Goal: Task Accomplishment & Management: Complete application form

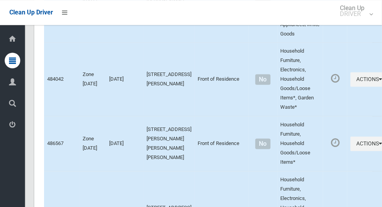
scroll to position [4630, 0]
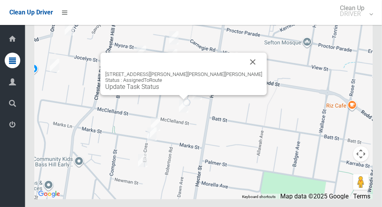
click at [244, 71] on button "Close" at bounding box center [253, 62] width 19 height 19
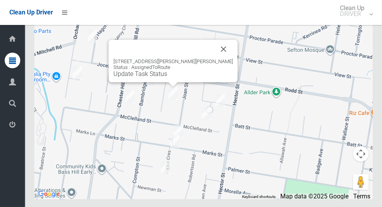
click at [215, 59] on button "Close" at bounding box center [224, 49] width 19 height 19
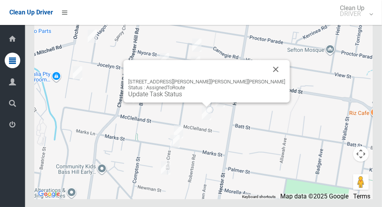
click at [267, 79] on button "Close" at bounding box center [276, 69] width 19 height 19
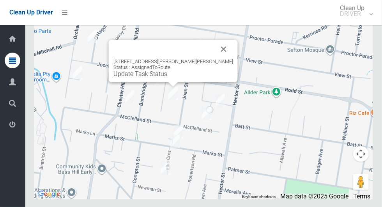
click at [215, 59] on button "Close" at bounding box center [224, 49] width 19 height 19
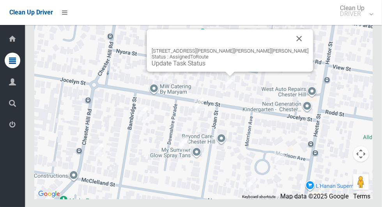
click at [290, 48] on button "Close" at bounding box center [299, 38] width 19 height 19
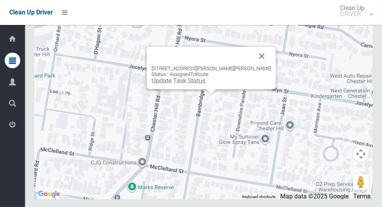
click at [253, 66] on button "Close" at bounding box center [262, 56] width 19 height 19
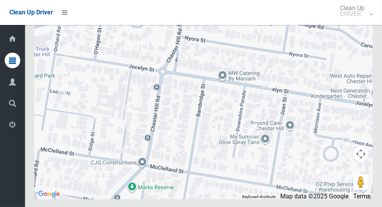
click at [220, 85] on div at bounding box center [203, 101] width 339 height 195
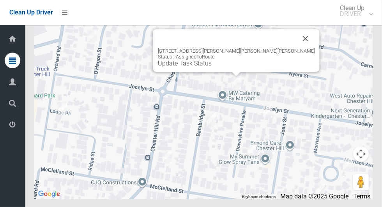
click at [297, 48] on button "Close" at bounding box center [306, 38] width 19 height 19
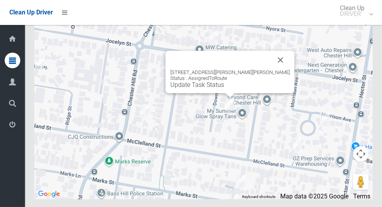
click at [265, 69] on div at bounding box center [220, 60] width 101 height 19
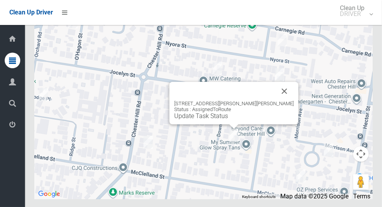
click at [275, 101] on button "Close" at bounding box center [284, 91] width 19 height 19
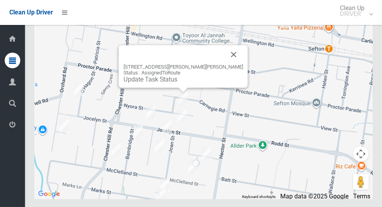
click at [225, 64] on button "Close" at bounding box center [234, 54] width 19 height 19
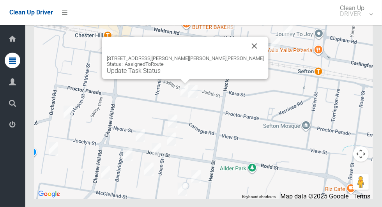
click at [245, 55] on button "Close" at bounding box center [254, 46] width 19 height 19
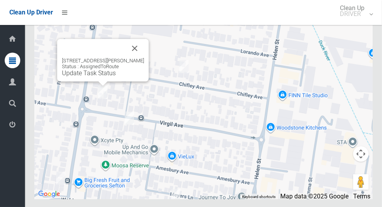
click at [132, 58] on button "Close" at bounding box center [135, 48] width 19 height 19
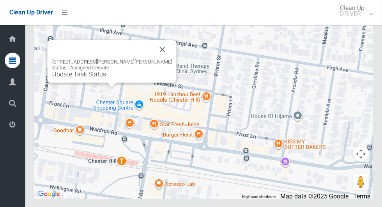
click at [153, 59] on button "Close" at bounding box center [162, 49] width 19 height 19
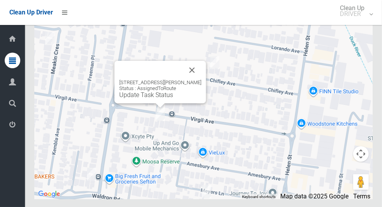
click at [187, 80] on button "Close" at bounding box center [192, 70] width 19 height 19
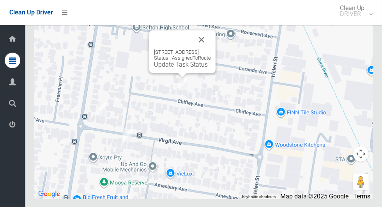
click at [210, 49] on button "Close" at bounding box center [201, 39] width 19 height 19
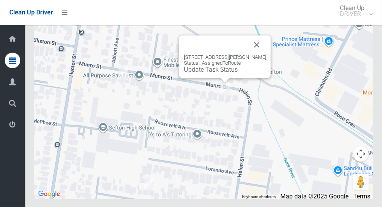
click at [258, 54] on button "Close" at bounding box center [257, 45] width 19 height 19
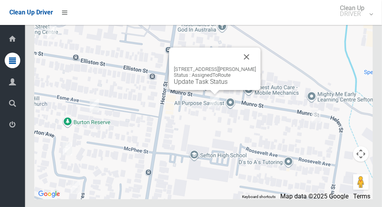
click at [241, 66] on button "Close" at bounding box center [247, 57] width 19 height 19
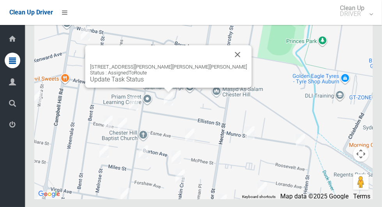
click at [229, 64] on button "Close" at bounding box center [238, 54] width 19 height 19
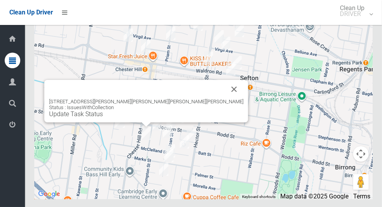
click at [225, 99] on button "Close" at bounding box center [234, 89] width 19 height 19
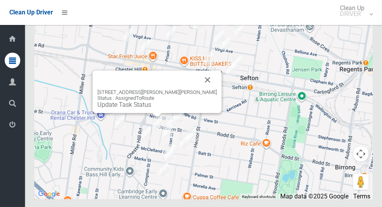
click at [200, 89] on button "Close" at bounding box center [208, 80] width 19 height 19
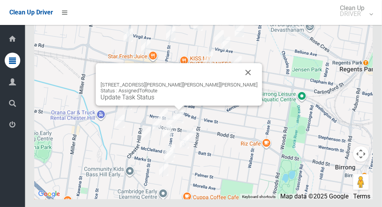
click at [220, 101] on div "22 Jocelyn Street, CHESTER HILL NSW 2162 Status : AssignedToRoute Update Task S…" at bounding box center [179, 91] width 157 height 19
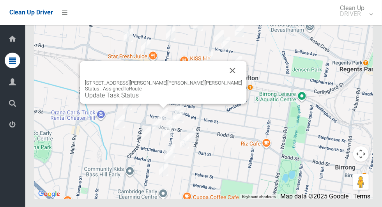
click at [199, 99] on div "2/44 Jocelyn Street, CHESTER HILL NSW 2162 Status : AssignedToRoute Update Task…" at bounding box center [163, 89] width 157 height 19
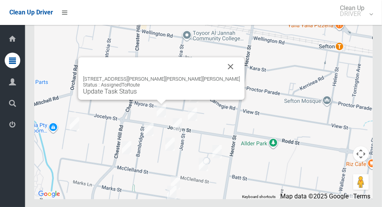
click at [222, 76] on button "Close" at bounding box center [231, 66] width 19 height 19
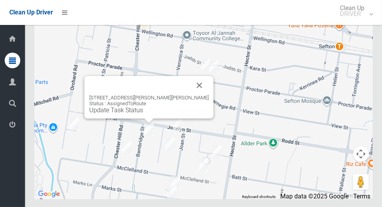
click at [197, 95] on button "Close" at bounding box center [199, 85] width 19 height 19
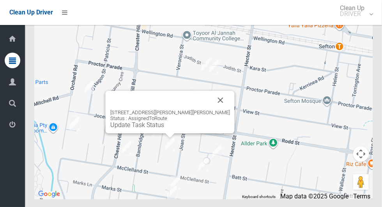
click at [211, 110] on button "Close" at bounding box center [220, 100] width 19 height 19
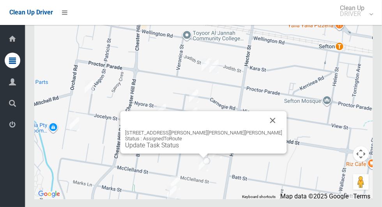
click at [264, 130] on button "Close" at bounding box center [273, 120] width 19 height 19
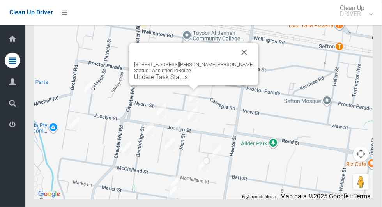
click at [238, 62] on button "Close" at bounding box center [244, 52] width 19 height 19
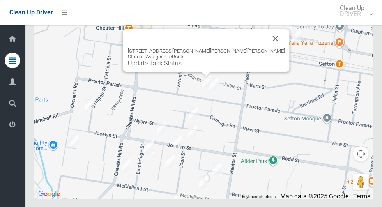
click at [266, 48] on button "Close" at bounding box center [275, 38] width 19 height 19
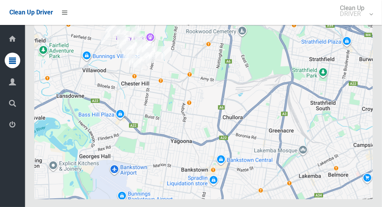
scroll to position [4630, 0]
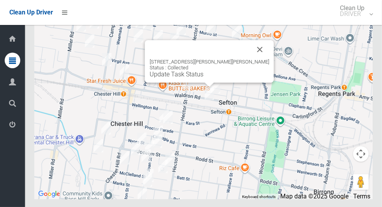
click at [251, 59] on button "Close" at bounding box center [260, 49] width 19 height 19
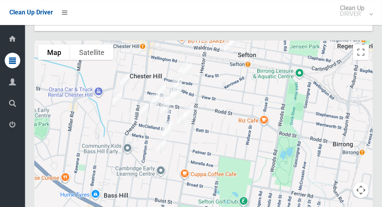
scroll to position [4594, 0]
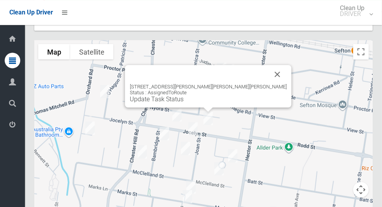
click at [268, 84] on button "Close" at bounding box center [277, 74] width 19 height 19
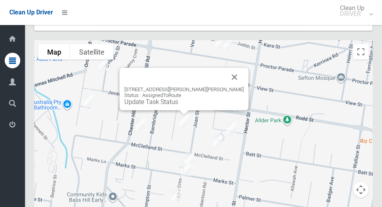
click at [235, 87] on button "Close" at bounding box center [235, 77] width 19 height 19
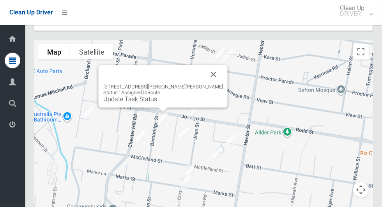
click at [200, 103] on div "5 Bambridge Street, CHESTER HILL NSW 2162 Status : AssignedToRoute Update Task …" at bounding box center [163, 93] width 120 height 19
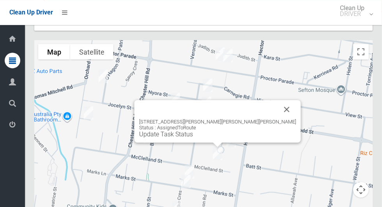
click at [278, 119] on button "Close" at bounding box center [287, 109] width 19 height 19
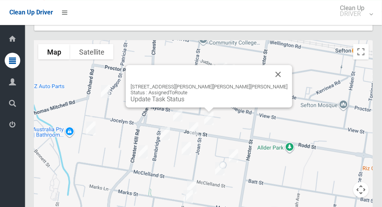
click at [269, 84] on button "Close" at bounding box center [278, 74] width 19 height 19
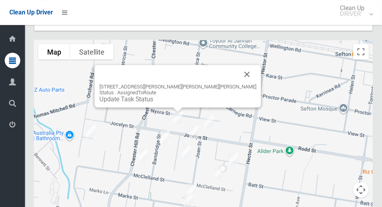
click at [238, 84] on button "Close" at bounding box center [247, 74] width 19 height 19
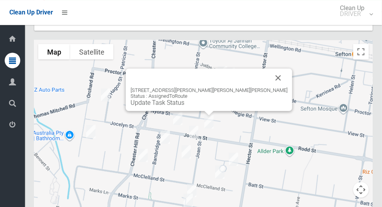
click at [185, 107] on link "Update Task Status" at bounding box center [158, 102] width 54 height 7
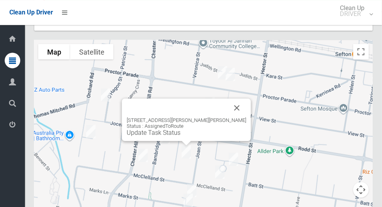
click at [235, 117] on button "Close" at bounding box center [237, 108] width 19 height 19
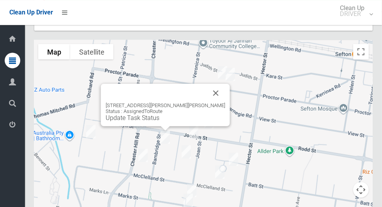
scroll to position [4594, 0]
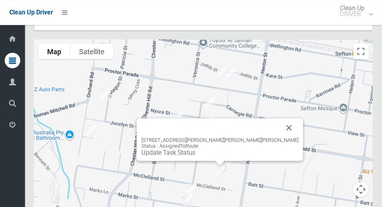
click at [280, 137] on button "Close" at bounding box center [289, 128] width 19 height 19
click at [195, 156] on link "Update Task Status" at bounding box center [169, 152] width 54 height 7
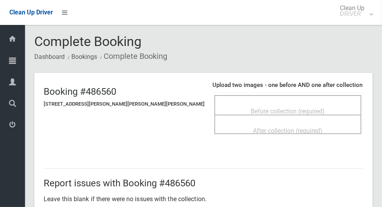
click at [299, 108] on span "Before collection (required)" at bounding box center [288, 111] width 74 height 7
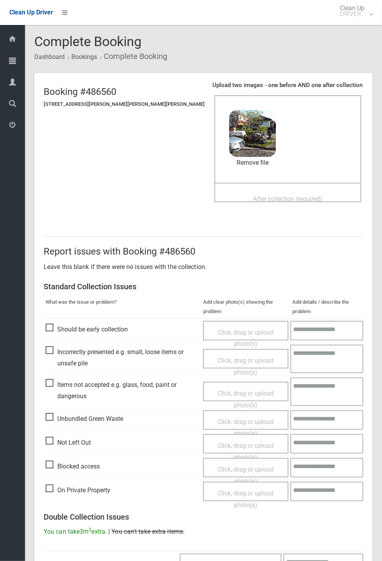
click at [297, 201] on span "After collection (required)" at bounding box center [288, 198] width 69 height 7
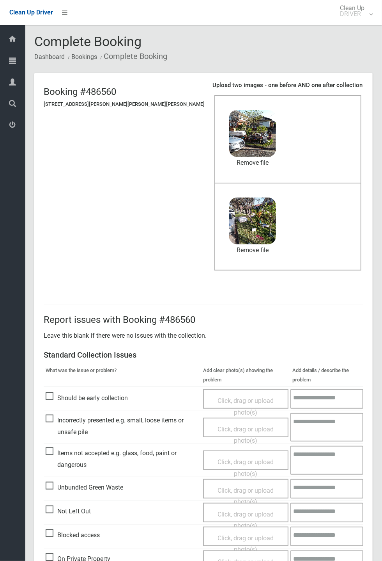
scroll to position [271, 0]
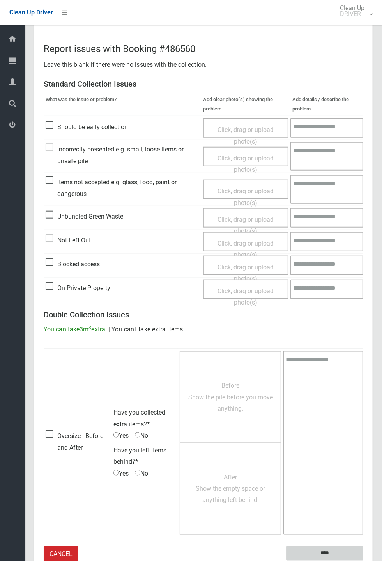
click at [352, 207] on input "****" at bounding box center [325, 553] width 77 height 14
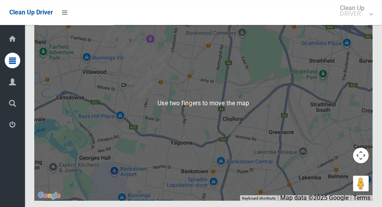
scroll to position [4630, 0]
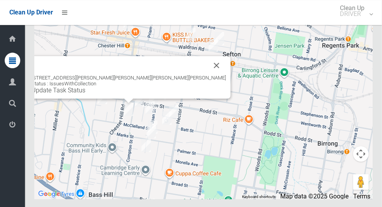
click at [208, 75] on button "Close" at bounding box center [217, 65] width 19 height 19
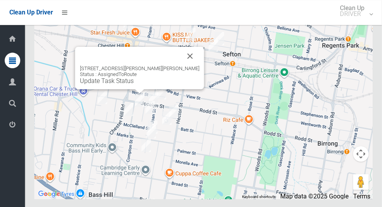
click at [133, 89] on div "5 Bambridge Street, CHESTER HILL NSW 2162 Status : AssignedToRoute Update Task …" at bounding box center [139, 68] width 129 height 43
click at [118, 89] on div "5 Bambridge Street, CHESTER HILL NSW 2162 Status : AssignedToRoute Update Task …" at bounding box center [139, 68] width 129 height 43
click at [123, 85] on link "Update Task Status" at bounding box center [107, 80] width 54 height 7
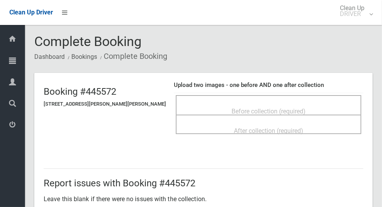
click at [298, 108] on span "Before collection (required)" at bounding box center [269, 111] width 74 height 7
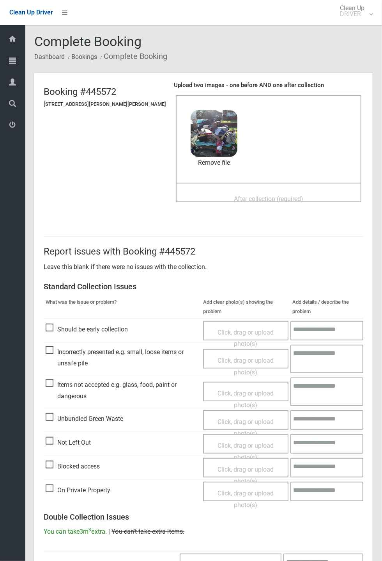
click at [295, 198] on span "After collection (required)" at bounding box center [268, 198] width 69 height 7
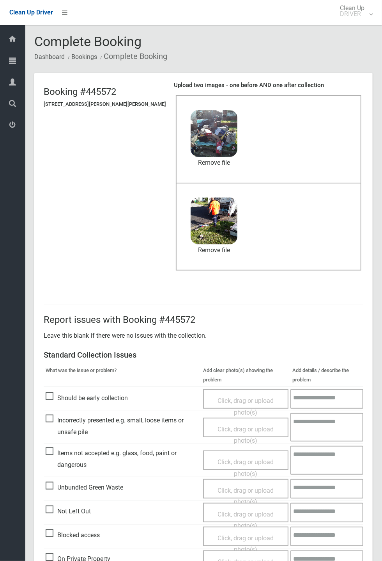
scroll to position [271, 0]
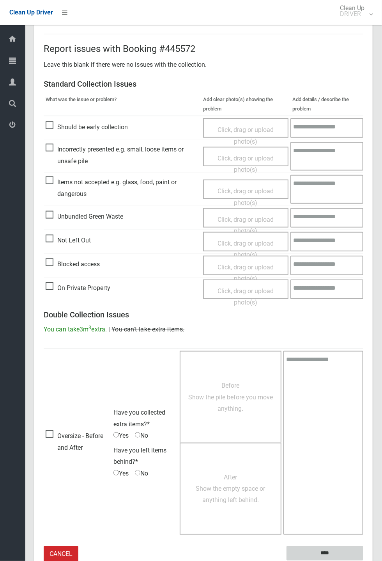
click at [350, 207] on input "****" at bounding box center [325, 553] width 77 height 14
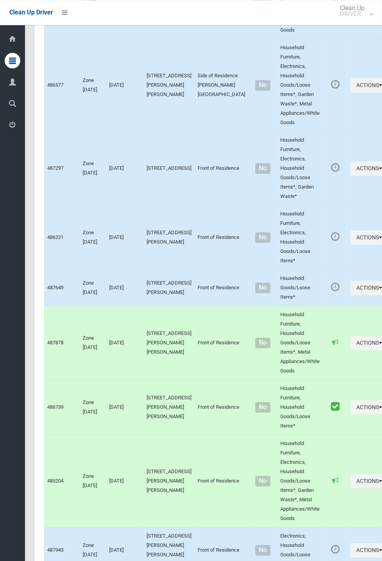
scroll to position [4263, 0]
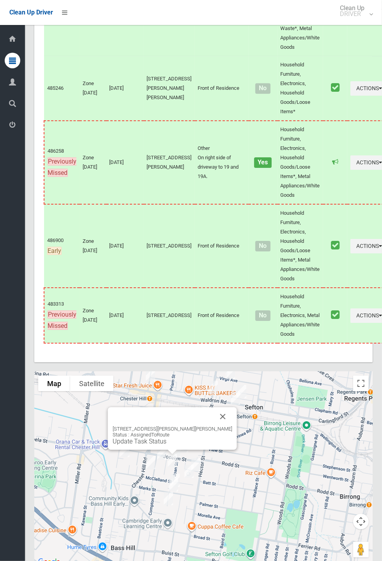
click at [151, 445] on link "Update Task Status" at bounding box center [140, 440] width 54 height 7
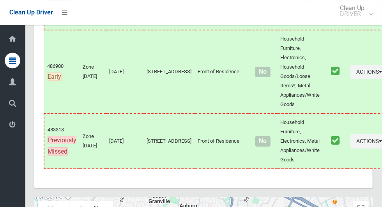
scroll to position [4630, 0]
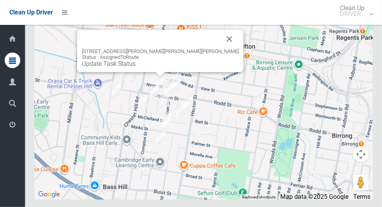
click at [125, 72] on div "2/44 Jocelyn Street, CHESTER HILL NSW 2162 Status : AssignedToRoute Update Task…" at bounding box center [160, 51] width 167 height 43
click at [123, 67] on link "Update Task Status" at bounding box center [109, 63] width 54 height 7
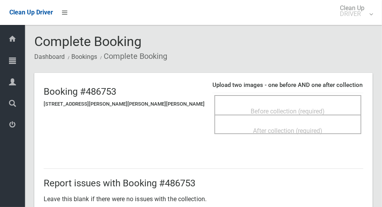
click at [310, 109] on div "Before collection (required)" at bounding box center [288, 111] width 130 height 14
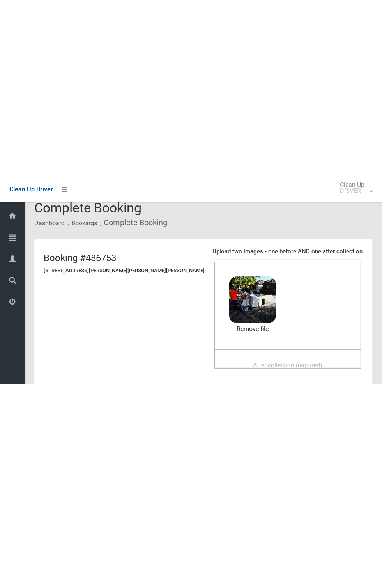
scroll to position [24, 0]
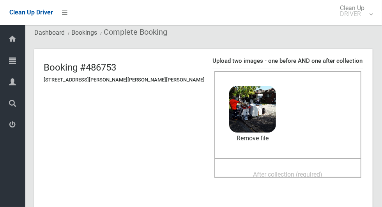
click at [296, 172] on span "After collection (required)" at bounding box center [288, 174] width 69 height 7
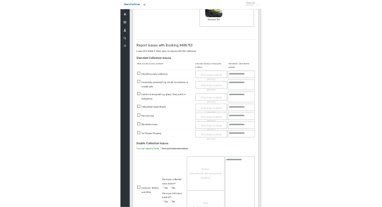
scroll to position [271, 0]
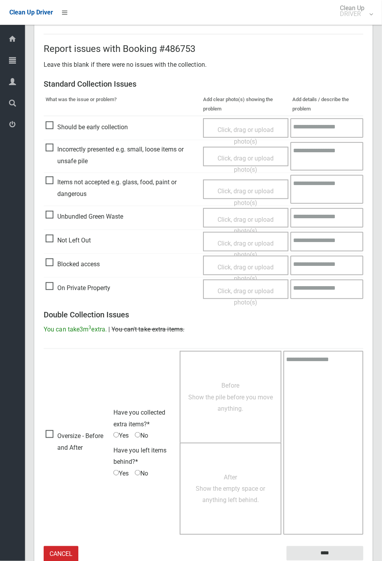
click at [334, 207] on small "The resident will be notified." at bounding box center [325, 566] width 77 height 12
click at [364, 207] on input "****" at bounding box center [325, 553] width 77 height 14
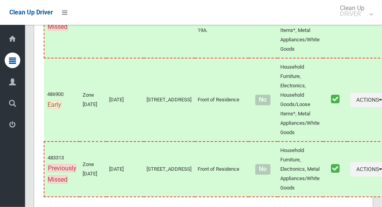
scroll to position [4630, 0]
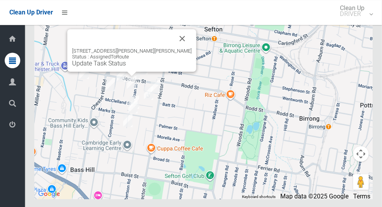
click at [123, 67] on link "Update Task Status" at bounding box center [99, 63] width 54 height 7
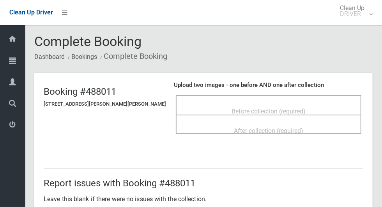
click at [300, 108] on span "Before collection (required)" at bounding box center [269, 111] width 74 height 7
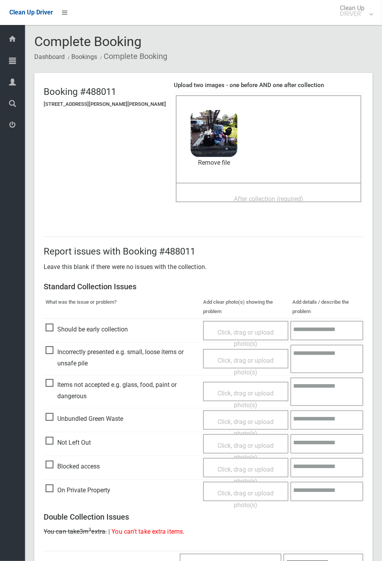
click at [298, 195] on span "After collection (required)" at bounding box center [268, 198] width 69 height 7
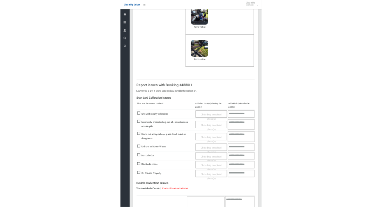
scroll to position [271, 0]
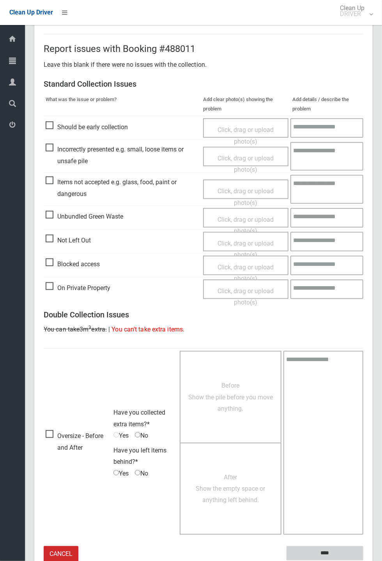
click at [364, 207] on input "****" at bounding box center [325, 553] width 77 height 14
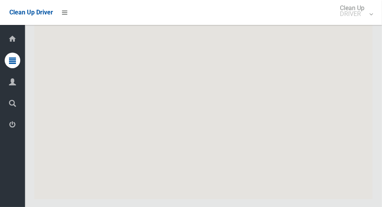
scroll to position [4630, 0]
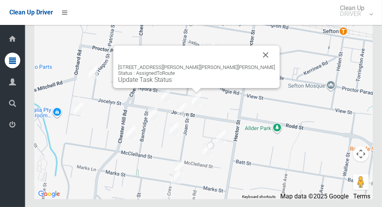
click at [172, 83] on link "Update Task Status" at bounding box center [145, 79] width 54 height 7
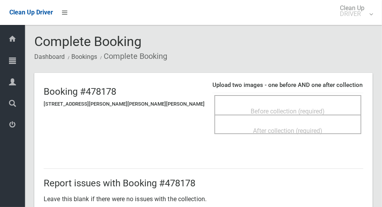
click at [296, 108] on span "Before collection (required)" at bounding box center [288, 111] width 74 height 7
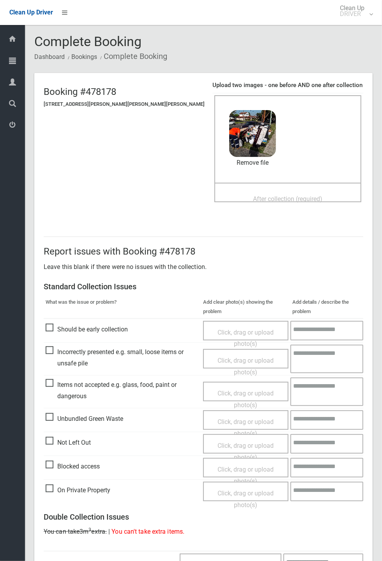
click at [293, 195] on span "After collection (required)" at bounding box center [288, 198] width 69 height 7
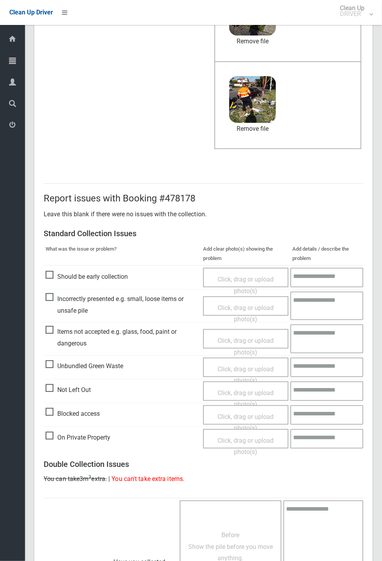
scroll to position [271, 0]
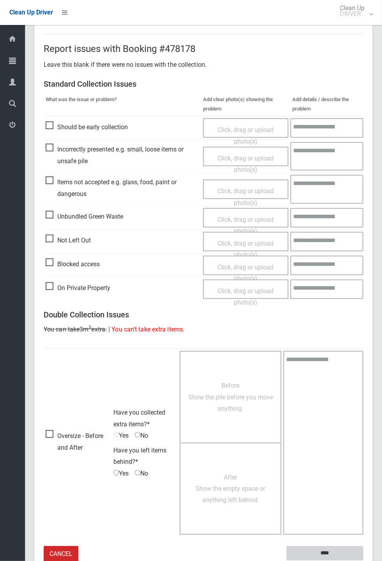
click at [327, 207] on input "****" at bounding box center [325, 553] width 77 height 14
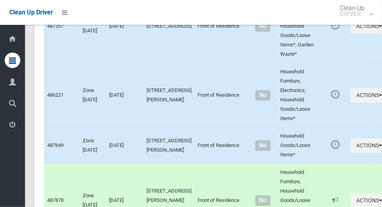
scroll to position [4630, 0]
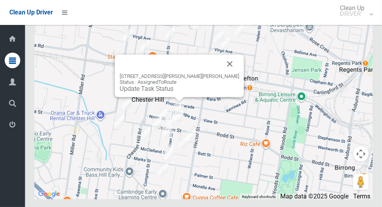
click at [221, 73] on button "Close" at bounding box center [230, 64] width 19 height 19
click at [170, 92] on link "Update Task Status" at bounding box center [147, 88] width 54 height 7
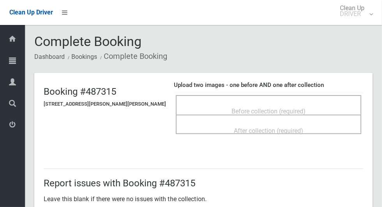
click at [289, 104] on div "Before collection (required)" at bounding box center [269, 111] width 169 height 14
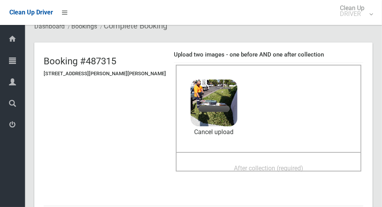
scroll to position [27, 0]
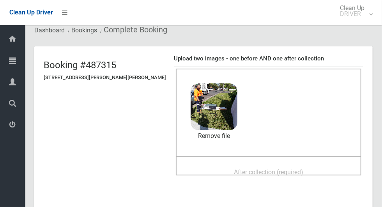
click at [282, 169] on span "After collection (required)" at bounding box center [268, 172] width 69 height 7
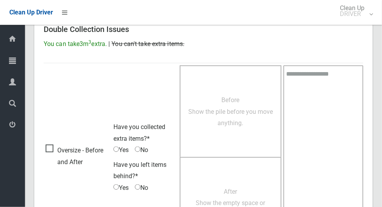
scroll to position [638, 0]
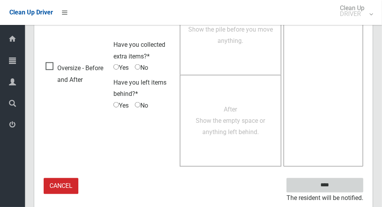
click at [344, 185] on input "****" at bounding box center [325, 185] width 77 height 14
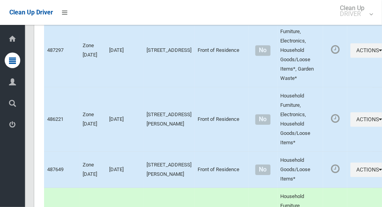
scroll to position [4630, 0]
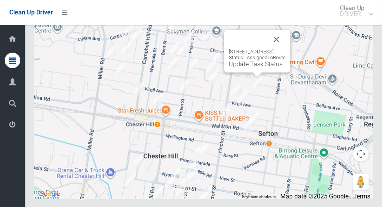
click at [286, 49] on button "Close" at bounding box center [276, 39] width 19 height 19
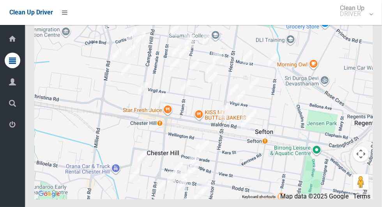
click at [292, 64] on div at bounding box center [203, 101] width 339 height 195
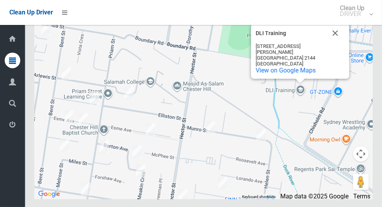
click at [337, 43] on button "Close" at bounding box center [335, 33] width 19 height 19
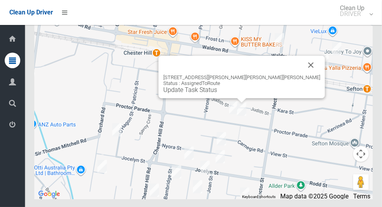
click at [302, 75] on button "Close" at bounding box center [311, 65] width 19 height 19
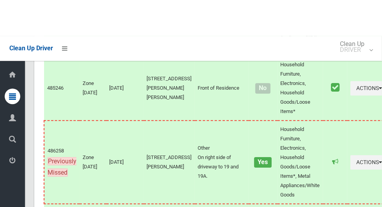
scroll to position [4630, 0]
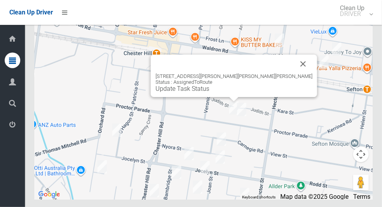
click at [294, 73] on button "Close" at bounding box center [303, 64] width 19 height 19
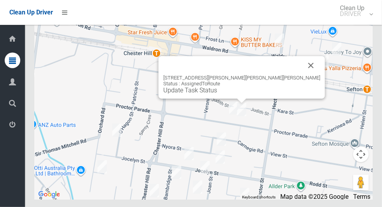
click at [237, 99] on div "64 Proctor Parade, CHESTER HILL NSW 2162 Status : AssignedToRoute Update Task S…" at bounding box center [242, 77] width 167 height 43
click at [217, 94] on link "Update Task Status" at bounding box center [190, 90] width 54 height 7
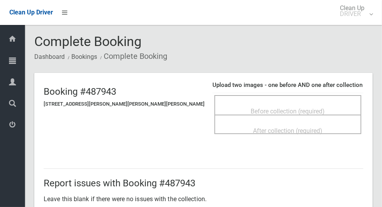
click at [304, 104] on div "Before collection (required)" at bounding box center [288, 111] width 130 height 14
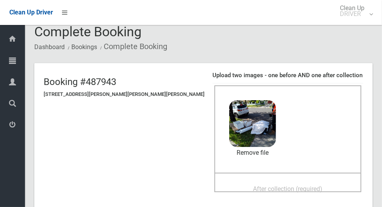
scroll to position [14, 0]
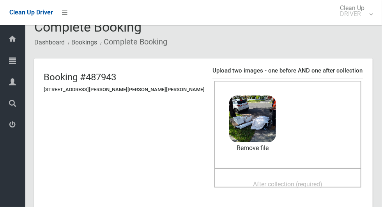
click at [286, 183] on span "After collection (required)" at bounding box center [288, 184] width 69 height 7
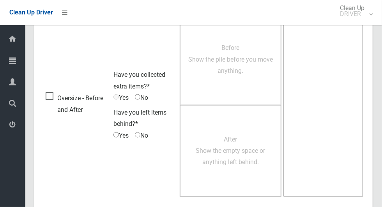
scroll to position [638, 0]
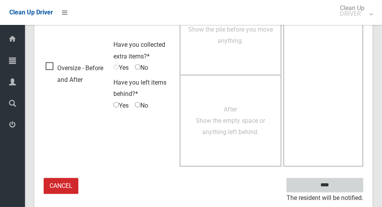
click at [344, 183] on input "****" at bounding box center [325, 185] width 77 height 14
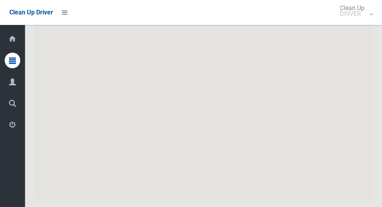
scroll to position [4630, 0]
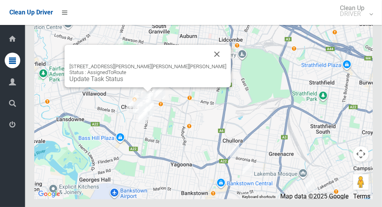
click at [123, 83] on link "Update Task Status" at bounding box center [96, 78] width 54 height 7
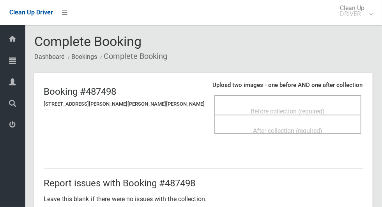
click at [268, 104] on div "Before collection (required)" at bounding box center [288, 111] width 130 height 14
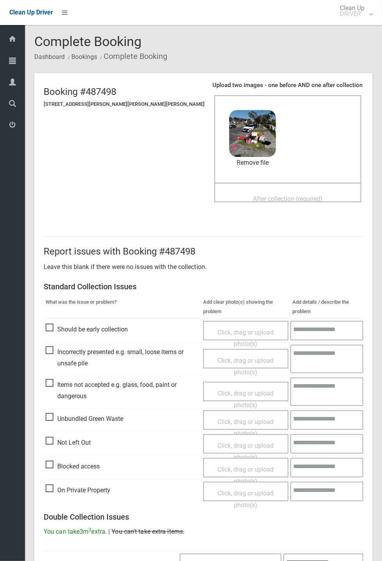
click at [294, 195] on span "After collection (required)" at bounding box center [288, 198] width 69 height 7
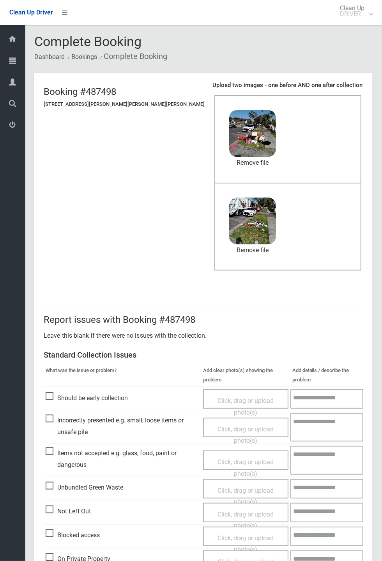
scroll to position [271, 0]
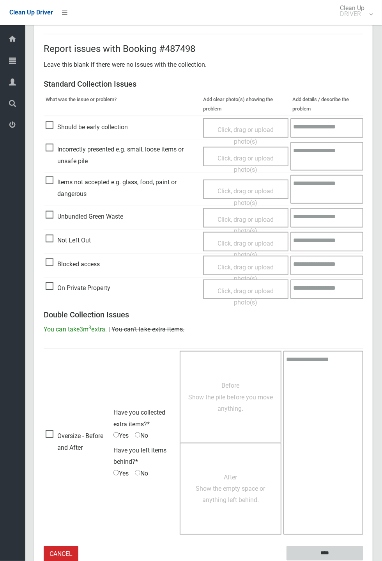
click at [364, 207] on input "****" at bounding box center [325, 553] width 77 height 14
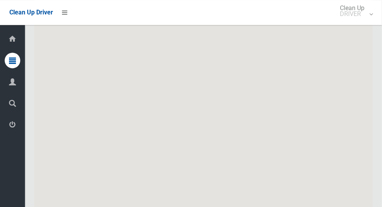
scroll to position [4630, 0]
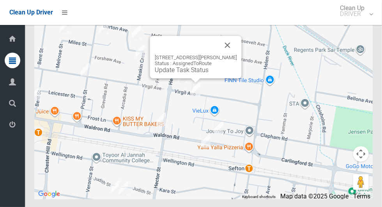
click at [234, 55] on button "Close" at bounding box center [227, 45] width 19 height 19
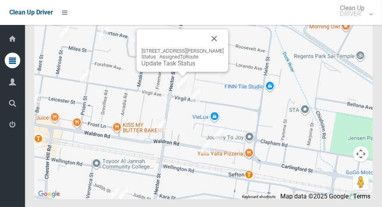
click at [220, 48] on button "Close" at bounding box center [214, 38] width 19 height 19
click at [211, 48] on button "Close" at bounding box center [214, 38] width 19 height 19
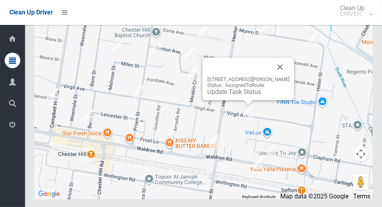
click at [251, 96] on link "Update Task Status" at bounding box center [235, 91] width 54 height 7
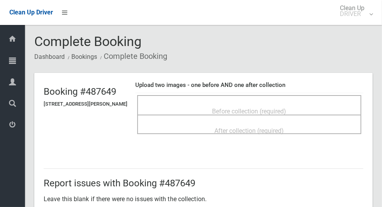
click at [295, 109] on div "Before collection (required)" at bounding box center [249, 111] width 207 height 14
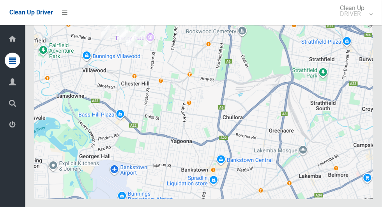
scroll to position [4630, 0]
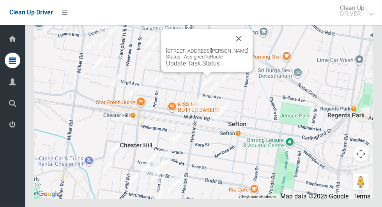
click at [204, 72] on div "62 Virgil Avenue, SEFTON NSW 2162 Status : AssignedToRoute Update Task Status" at bounding box center [208, 50] width 92 height 43
click at [211, 67] on link "Update Task Status" at bounding box center [193, 63] width 54 height 7
click at [208, 67] on link "Update Task Status" at bounding box center [193, 63] width 54 height 7
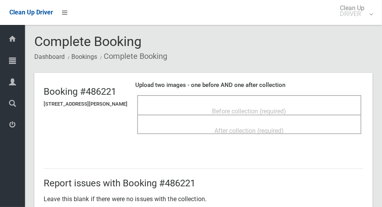
click at [281, 104] on div "Before collection (required)" at bounding box center [249, 111] width 207 height 14
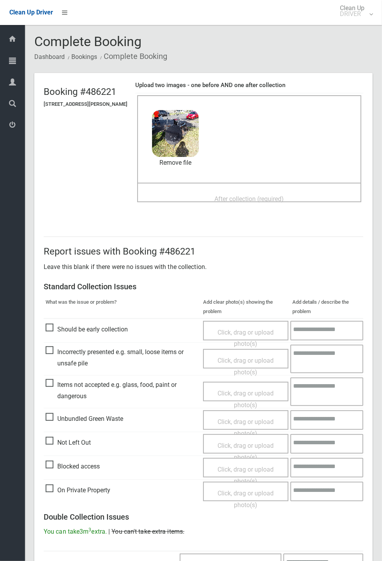
click at [298, 196] on div "After collection (required)" at bounding box center [249, 198] width 207 height 14
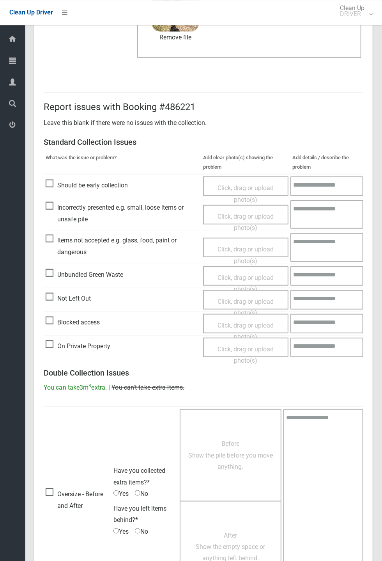
scroll to position [271, 0]
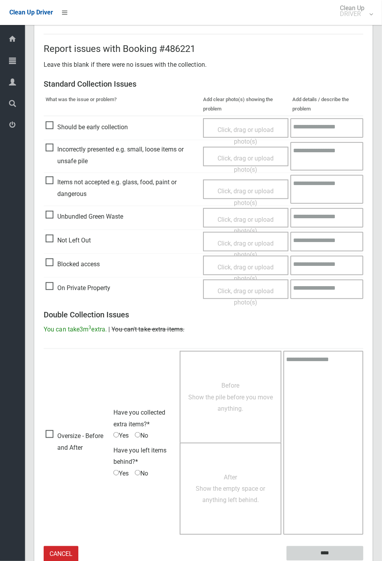
click at [331, 207] on input "****" at bounding box center [325, 553] width 77 height 14
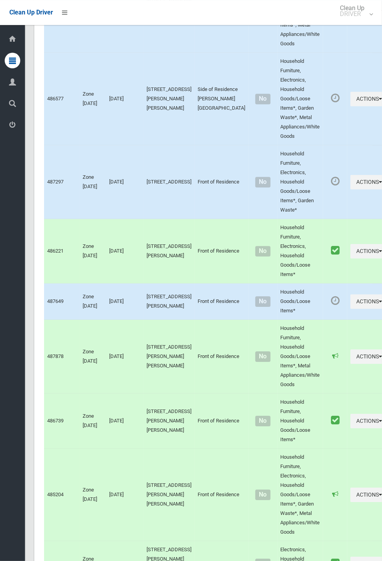
scroll to position [2615, 0]
click at [351, 309] on button "Actions" at bounding box center [369, 302] width 37 height 14
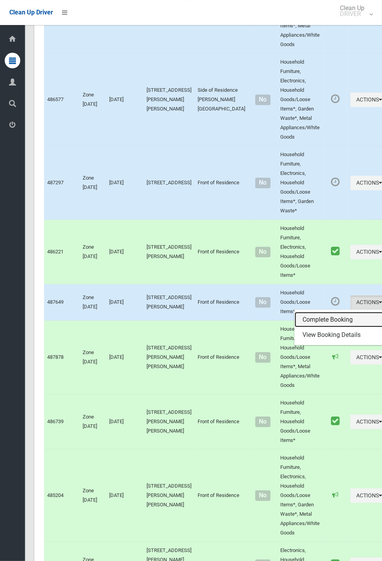
click at [344, 327] on link "Complete Booking" at bounding box center [341, 320] width 93 height 16
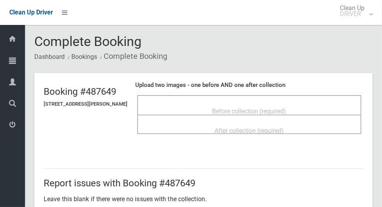
click at [280, 108] on span "Before collection (required)" at bounding box center [250, 111] width 74 height 7
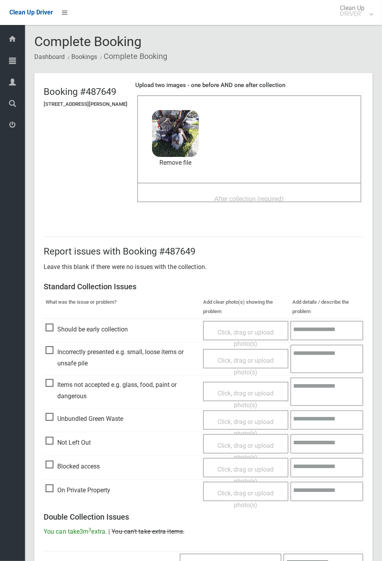
click at [301, 197] on div "After collection (required)" at bounding box center [249, 198] width 207 height 14
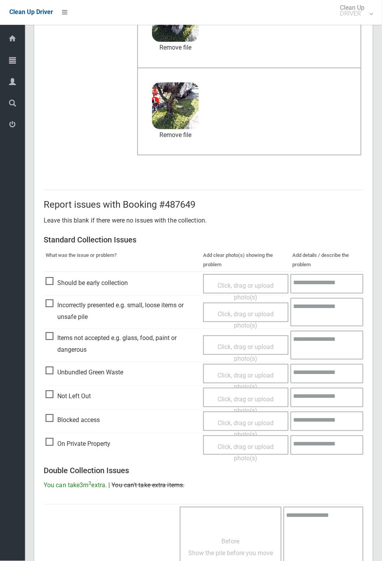
scroll to position [271, 0]
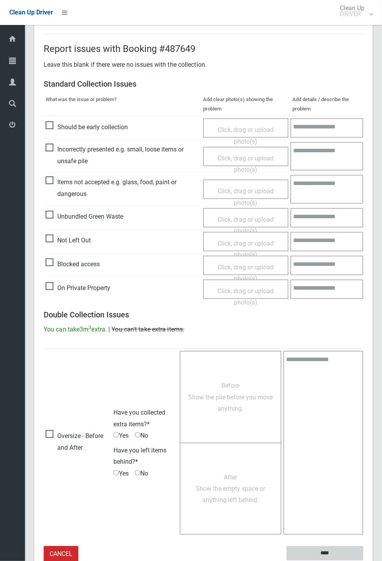
click at [364, 560] on input "****" at bounding box center [325, 553] width 77 height 14
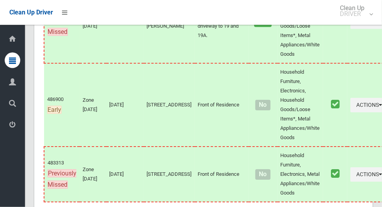
scroll to position [4537, 0]
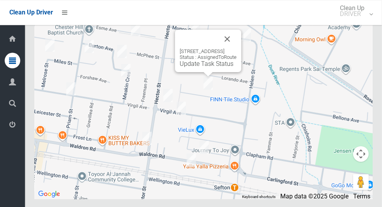
click at [206, 72] on div "[STREET_ADDRESS] Status : AssignedToRoute Update Task Status" at bounding box center [208, 51] width 66 height 43
click at [211, 67] on link "Update Task Status" at bounding box center [207, 63] width 54 height 7
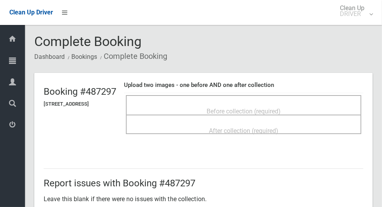
click at [266, 108] on span "Before collection (required)" at bounding box center [244, 111] width 74 height 7
click at [199, 104] on div "Before collection (required)" at bounding box center [244, 111] width 218 height 14
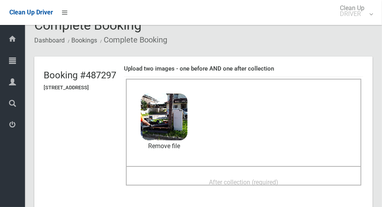
scroll to position [20, 0]
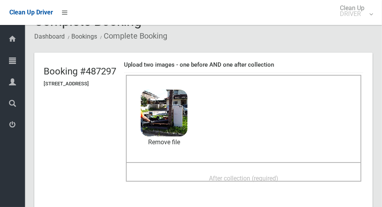
click at [307, 163] on div "After collection (required)" at bounding box center [244, 172] width 236 height 20
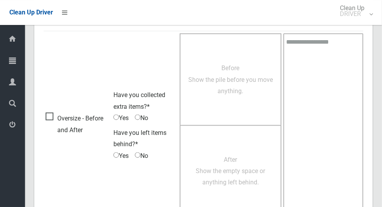
scroll to position [638, 0]
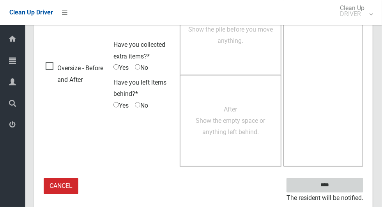
click at [351, 184] on input "****" at bounding box center [325, 185] width 77 height 14
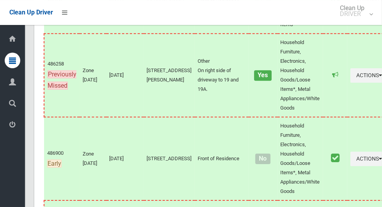
scroll to position [4537, 0]
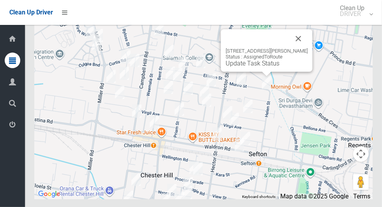
click at [301, 48] on button "Close" at bounding box center [298, 38] width 19 height 19
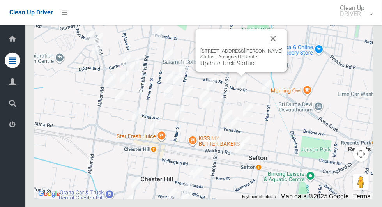
click at [273, 48] on button "Close" at bounding box center [273, 38] width 19 height 19
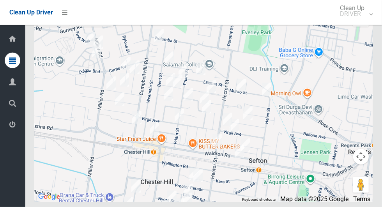
scroll to position [4532, 0]
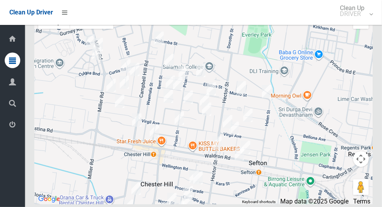
click at [32, 39] on div at bounding box center [70, 60] width 100 height 100
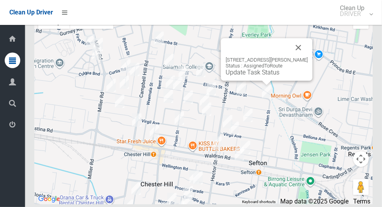
click at [271, 76] on link "Update Task Status" at bounding box center [253, 72] width 54 height 7
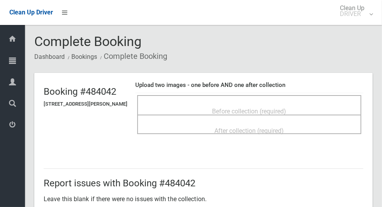
click at [284, 108] on span "Before collection (required)" at bounding box center [250, 111] width 74 height 7
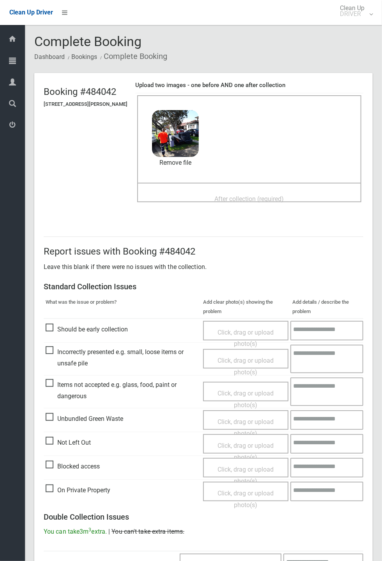
click at [283, 197] on span "After collection (required)" at bounding box center [249, 198] width 69 height 7
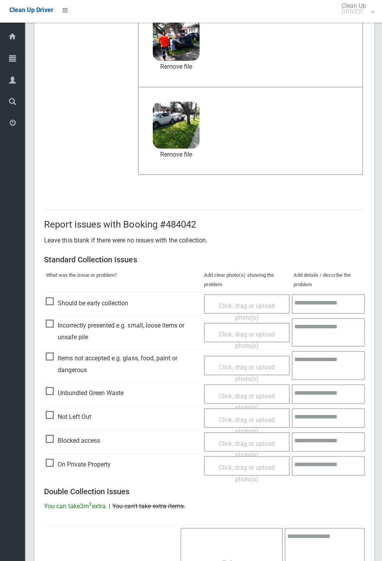
scroll to position [271, 0]
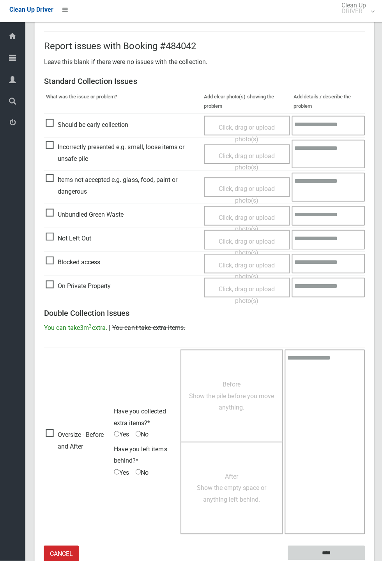
click at [347, 207] on input "****" at bounding box center [325, 552] width 77 height 14
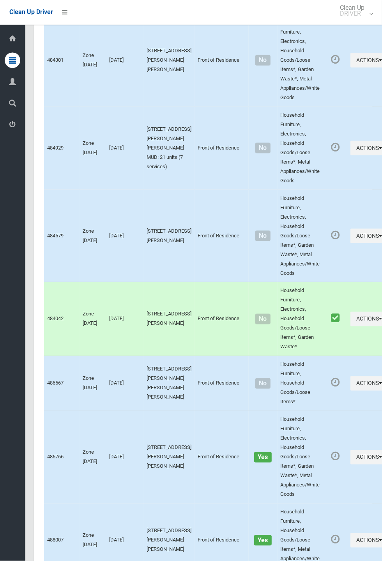
scroll to position [2010, 0]
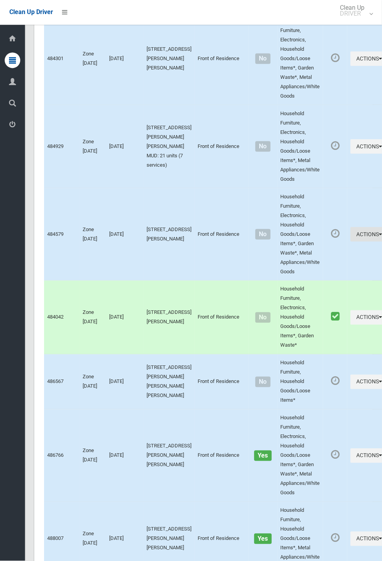
click at [382, 242] on button "Actions" at bounding box center [369, 234] width 37 height 14
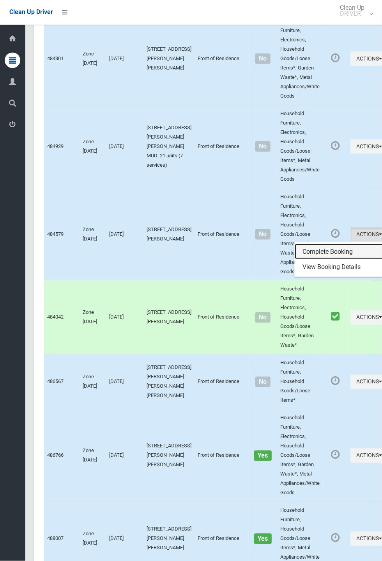
click at [325, 257] on link "Complete Booking" at bounding box center [341, 252] width 93 height 16
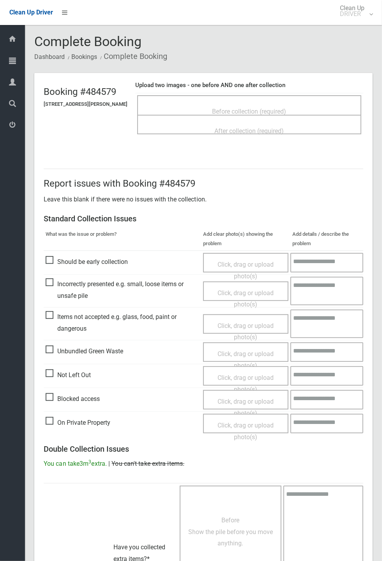
click at [316, 104] on div "Before collection (required)" at bounding box center [249, 111] width 207 height 14
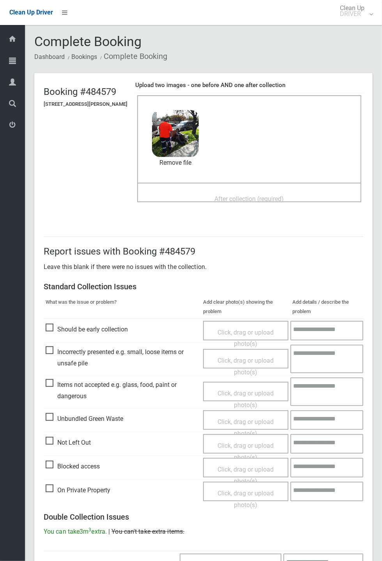
click at [305, 202] on div "After collection (required)" at bounding box center [249, 198] width 207 height 14
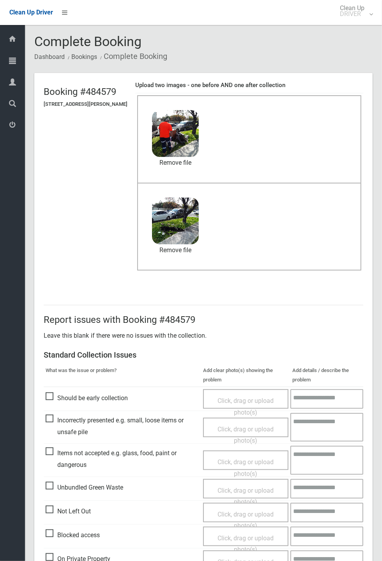
scroll to position [271, 0]
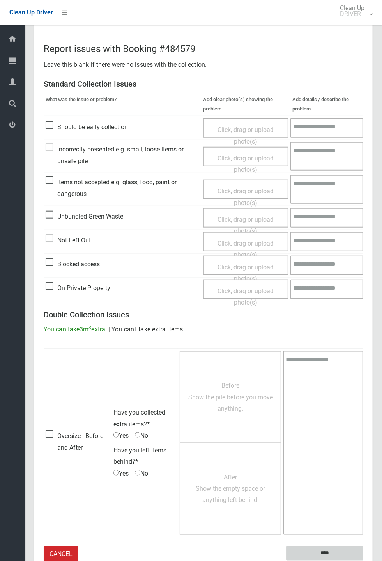
click at [364, 560] on input "****" at bounding box center [325, 553] width 77 height 14
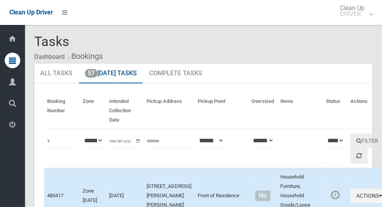
click at [336, 44] on div "Tasks Dashboard Bookings" at bounding box center [203, 48] width 339 height 29
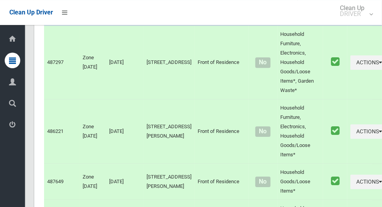
scroll to position [4537, 0]
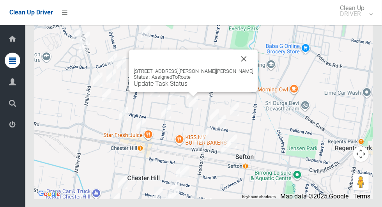
click at [235, 68] on button "Close" at bounding box center [244, 59] width 19 height 19
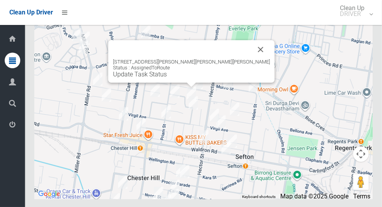
click at [242, 74] on div "[STREET_ADDRESS][PERSON_NAME][PERSON_NAME][PERSON_NAME] Status : AssignedToRout…" at bounding box center [191, 61] width 167 height 43
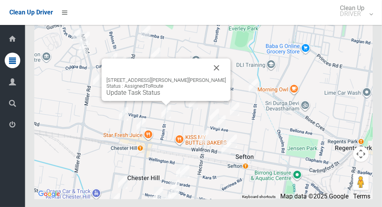
click at [208, 77] on button "Close" at bounding box center [217, 68] width 19 height 19
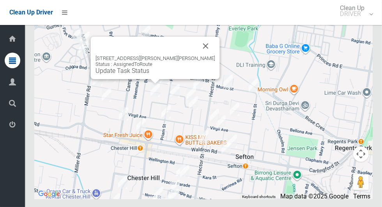
click at [197, 55] on button "Close" at bounding box center [206, 46] width 19 height 19
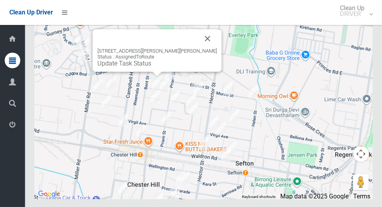
click at [199, 48] on button "Close" at bounding box center [208, 38] width 19 height 19
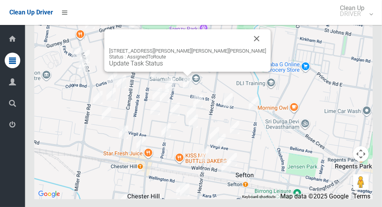
click at [179, 72] on div "40 Elliston Street, CHESTER HILL NSW 2162 Status : AssignedToRoute Update Task …" at bounding box center [188, 50] width 167 height 43
click at [163, 67] on link "Update Task Status" at bounding box center [136, 63] width 54 height 7
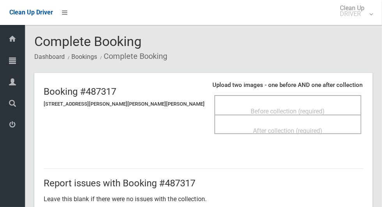
click at [304, 107] on div "Before collection (required)" at bounding box center [288, 111] width 130 height 14
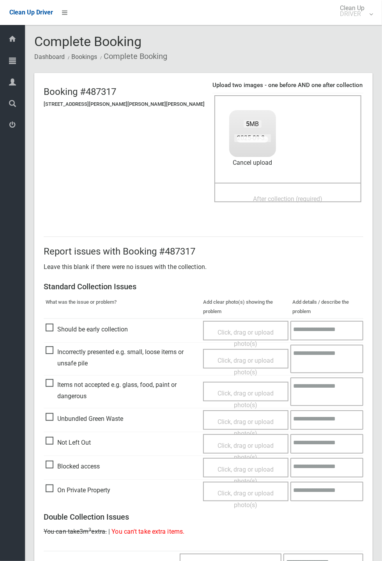
click at [293, 198] on span "After collection (required)" at bounding box center [288, 198] width 69 height 7
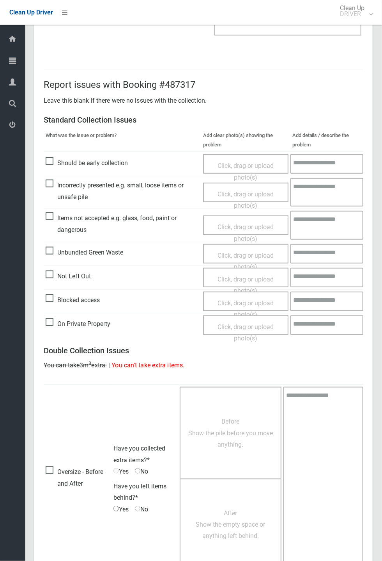
scroll to position [271, 0]
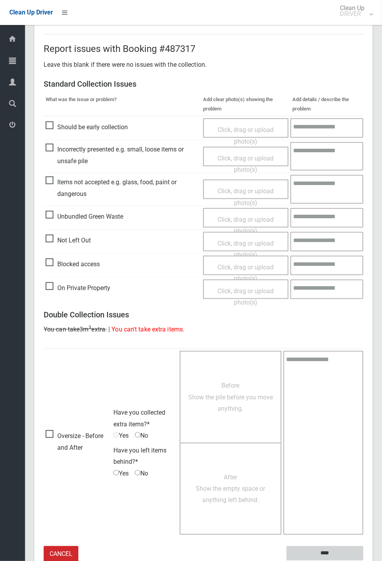
click at [329, 207] on input "****" at bounding box center [325, 553] width 77 height 14
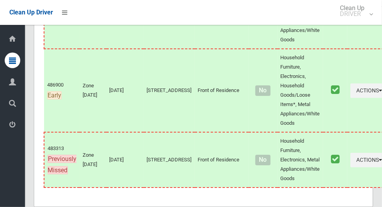
scroll to position [4537, 0]
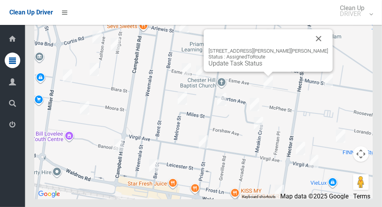
click at [310, 48] on button "Close" at bounding box center [319, 38] width 19 height 19
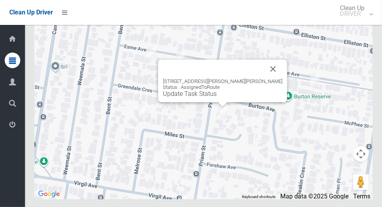
click at [264, 78] on button "Close" at bounding box center [273, 69] width 19 height 19
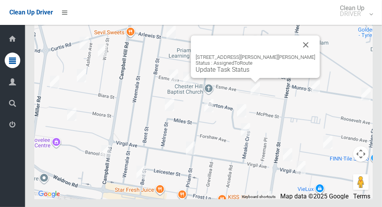
click at [297, 54] on button "Close" at bounding box center [306, 45] width 19 height 19
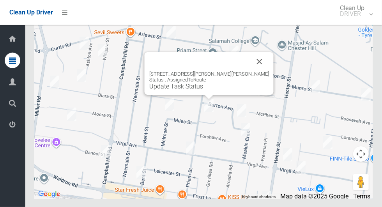
click at [250, 71] on button "Close" at bounding box center [259, 61] width 19 height 19
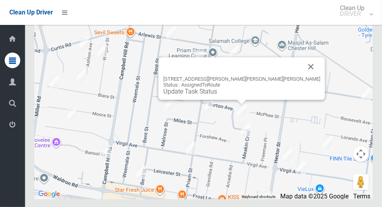
click at [302, 76] on button "Close" at bounding box center [311, 66] width 19 height 19
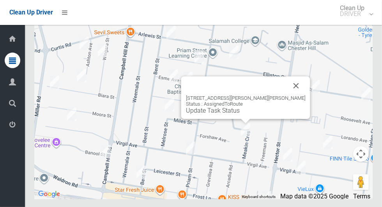
click at [278, 95] on div at bounding box center [236, 85] width 101 height 19
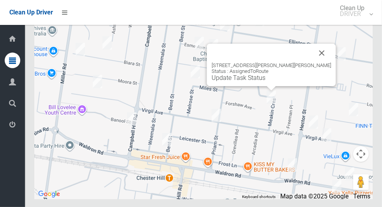
click at [313, 62] on button "Close" at bounding box center [322, 53] width 19 height 19
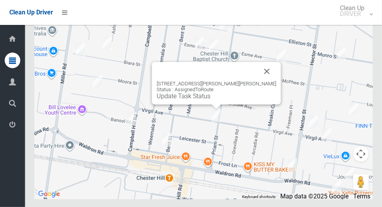
click at [258, 81] on button "Close" at bounding box center [267, 71] width 19 height 19
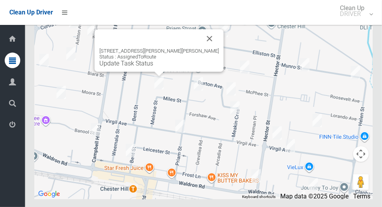
click at [201, 48] on button "Close" at bounding box center [210, 38] width 19 height 19
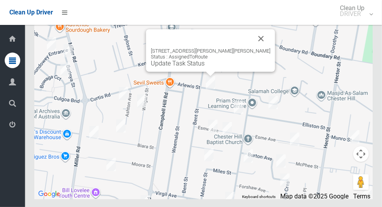
click at [252, 48] on button "Close" at bounding box center [261, 38] width 19 height 19
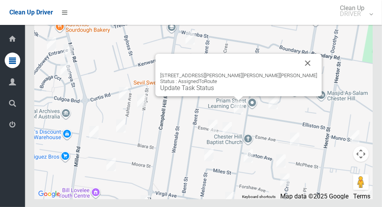
click at [299, 73] on button "Close" at bounding box center [308, 63] width 19 height 19
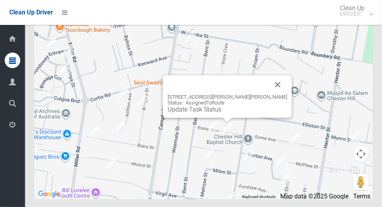
click at [269, 94] on button "Close" at bounding box center [278, 84] width 19 height 19
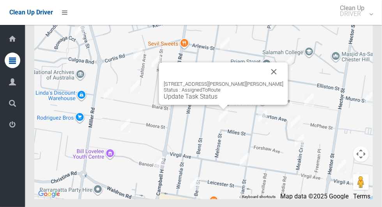
click at [265, 81] on button "Close" at bounding box center [274, 71] width 19 height 19
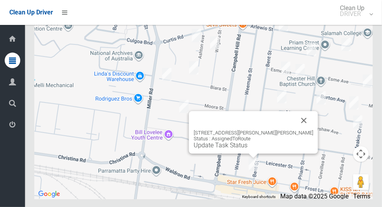
click at [295, 130] on button "Close" at bounding box center [304, 120] width 19 height 19
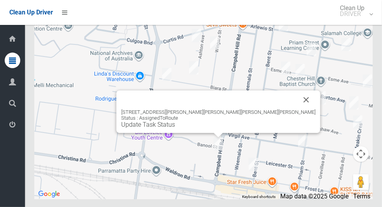
click at [253, 109] on div at bounding box center [209, 100] width 176 height 19
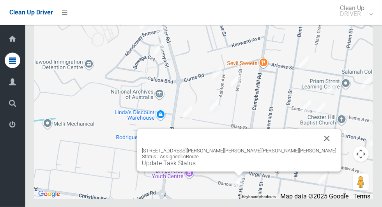
click at [318, 148] on button "Close" at bounding box center [327, 138] width 19 height 19
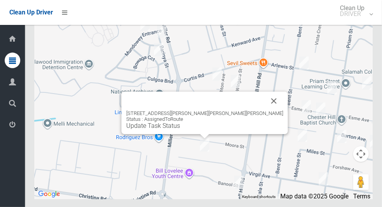
click at [265, 110] on button "Close" at bounding box center [274, 101] width 19 height 19
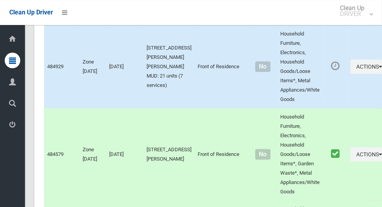
scroll to position [2088, 0]
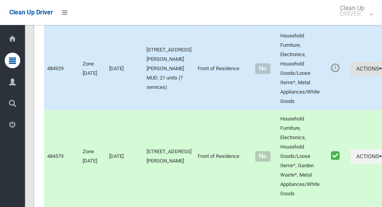
click at [356, 76] on button "Actions" at bounding box center [369, 69] width 37 height 14
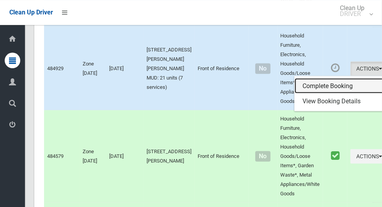
click at [332, 92] on link "Complete Booking" at bounding box center [341, 86] width 93 height 16
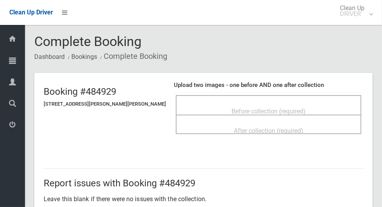
click at [285, 108] on span "Before collection (required)" at bounding box center [269, 111] width 74 height 7
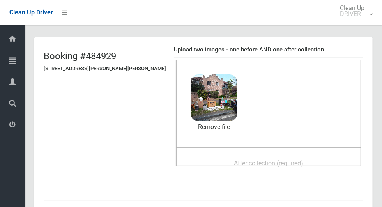
scroll to position [35, 0]
click at [268, 156] on div "After collection (required)" at bounding box center [269, 163] width 169 height 14
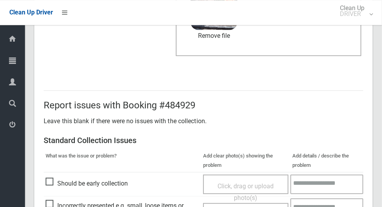
scroll to position [403, 0]
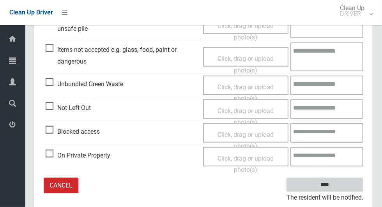
click at [345, 183] on input "****" at bounding box center [325, 185] width 77 height 14
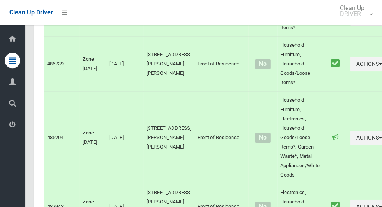
scroll to position [4464, 0]
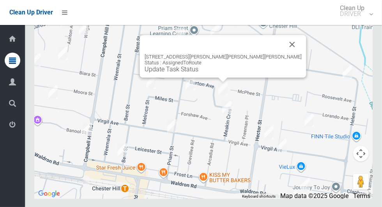
click at [283, 54] on button "Close" at bounding box center [292, 44] width 19 height 19
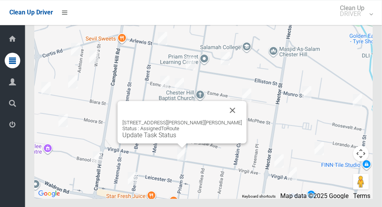
click at [224, 120] on button "Close" at bounding box center [233, 110] width 19 height 19
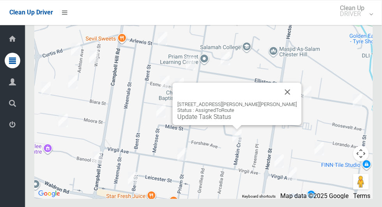
click at [284, 101] on button "Close" at bounding box center [288, 92] width 19 height 19
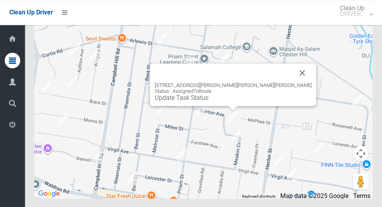
click at [293, 82] on button "Close" at bounding box center [302, 73] width 19 height 19
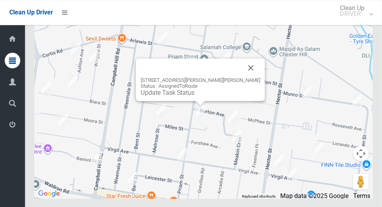
click at [244, 77] on button "Close" at bounding box center [251, 68] width 19 height 19
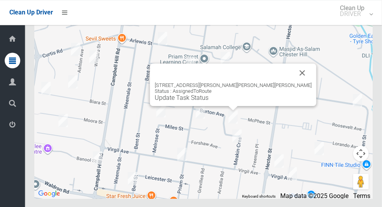
click at [293, 82] on button "Close" at bounding box center [302, 73] width 19 height 19
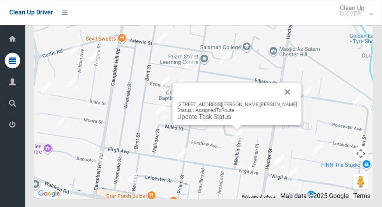
click at [281, 101] on button "Close" at bounding box center [288, 92] width 19 height 19
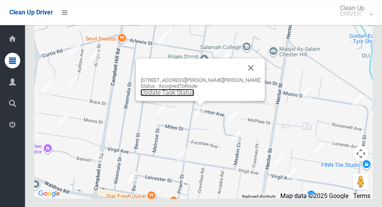
click at [192, 96] on link "Update Task Status" at bounding box center [168, 92] width 54 height 7
click at [242, 77] on button "Close" at bounding box center [251, 68] width 19 height 19
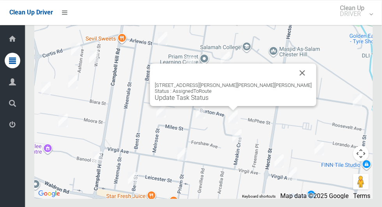
click at [209, 101] on link "Update Task Status" at bounding box center [182, 97] width 54 height 7
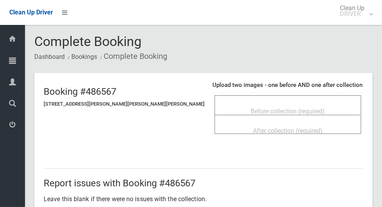
click at [337, 108] on div "Before collection (required)" at bounding box center [288, 111] width 130 height 14
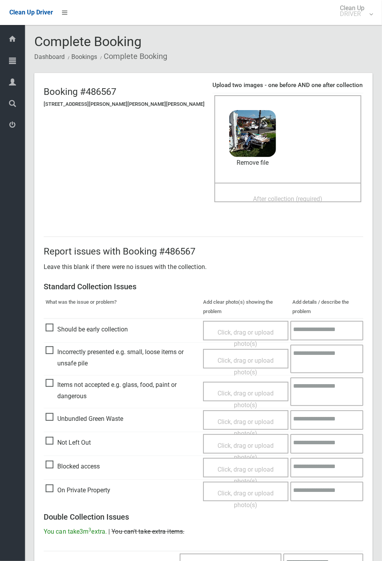
click at [294, 195] on span "After collection (required)" at bounding box center [288, 198] width 69 height 7
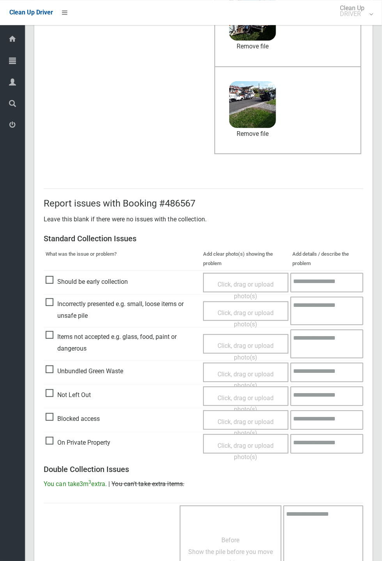
scroll to position [271, 0]
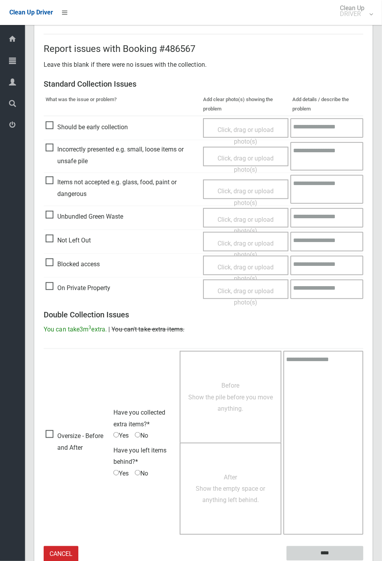
click at [364, 207] on input "****" at bounding box center [325, 553] width 77 height 14
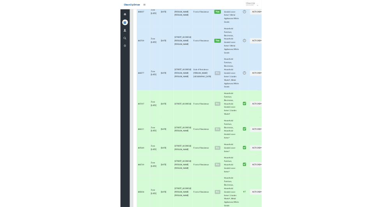
scroll to position [4097, 0]
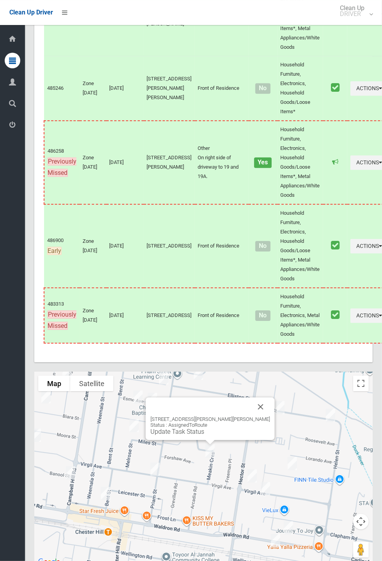
click at [197, 440] on div "[STREET_ADDRESS][PERSON_NAME][PERSON_NAME] Status : AssignedToRoute Update Task…" at bounding box center [210, 418] width 129 height 43
click at [259, 416] on button "Close" at bounding box center [261, 406] width 19 height 19
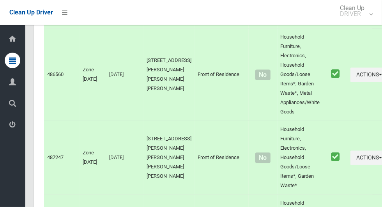
scroll to position [4464, 0]
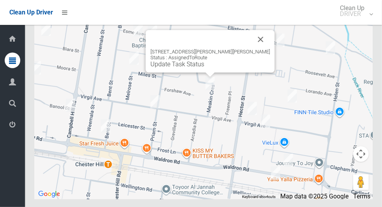
click at [199, 68] on link "Update Task Status" at bounding box center [178, 63] width 54 height 7
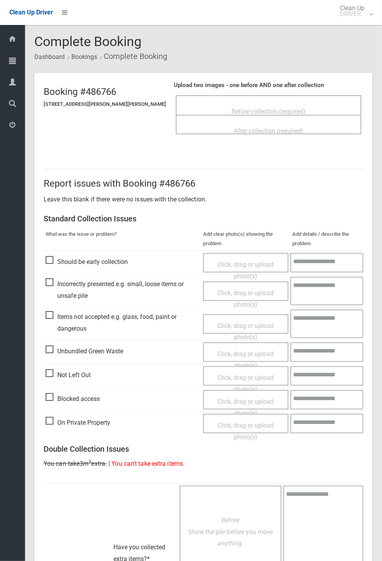
click at [185, 123] on div "After collection (required)" at bounding box center [269, 130] width 169 height 14
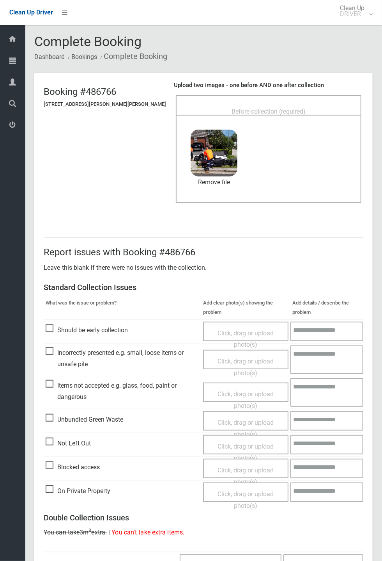
click at [290, 110] on span "Before collection (required)" at bounding box center [269, 111] width 74 height 7
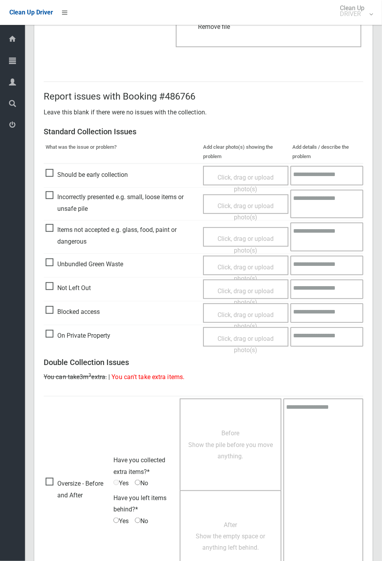
scroll to position [271, 0]
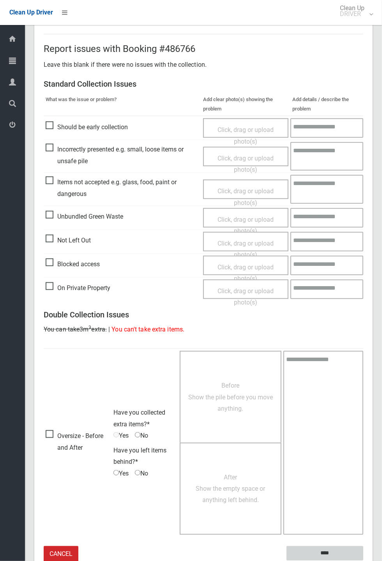
click at [364, 560] on input "****" at bounding box center [325, 553] width 77 height 14
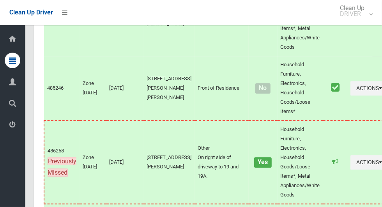
scroll to position [4464, 0]
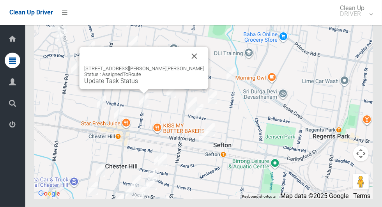
click at [131, 85] on link "Update Task Status" at bounding box center [111, 80] width 54 height 7
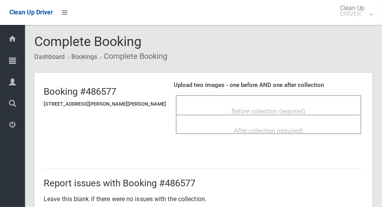
click at [242, 108] on span "Before collection (required)" at bounding box center [269, 111] width 74 height 7
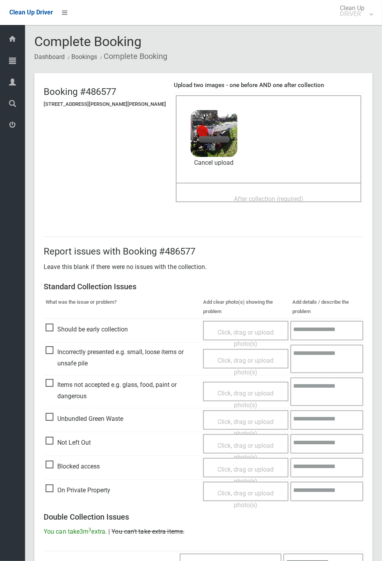
click at [279, 195] on span "After collection (required)" at bounding box center [268, 198] width 69 height 7
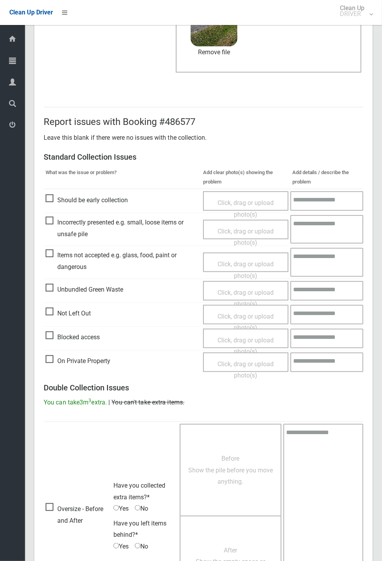
scroll to position [271, 0]
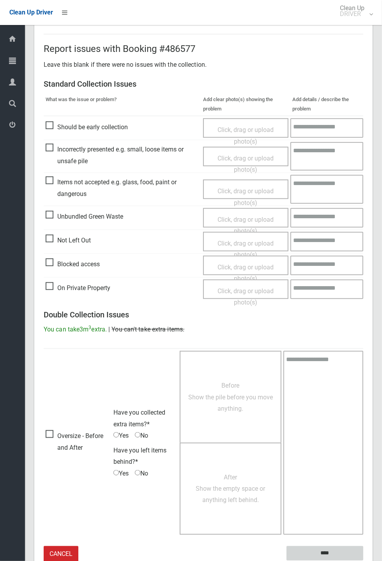
click at [329, 207] on input "****" at bounding box center [325, 553] width 77 height 14
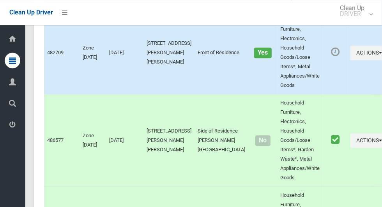
scroll to position [4464, 0]
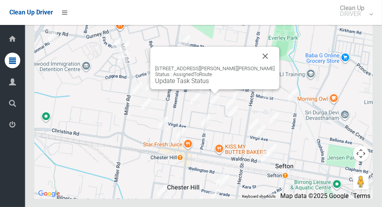
click at [256, 66] on button "Close" at bounding box center [265, 56] width 19 height 19
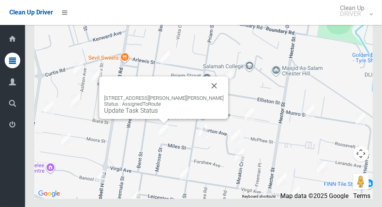
click at [158, 114] on link "Update Task Status" at bounding box center [131, 110] width 54 height 7
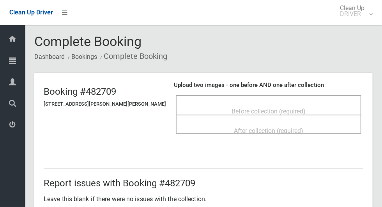
click at [283, 108] on span "Before collection (required)" at bounding box center [269, 111] width 74 height 7
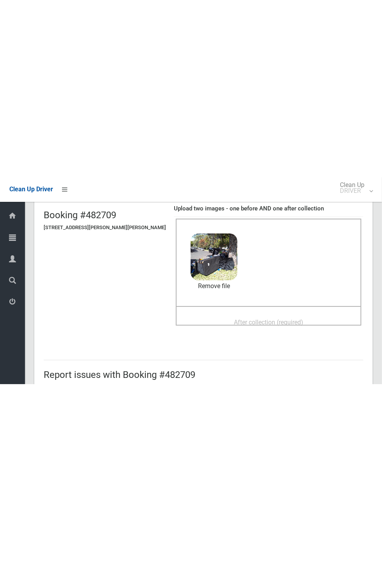
scroll to position [53, 0]
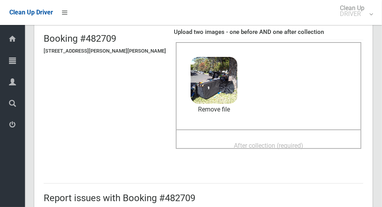
click at [291, 142] on span "After collection (required)" at bounding box center [268, 145] width 69 height 7
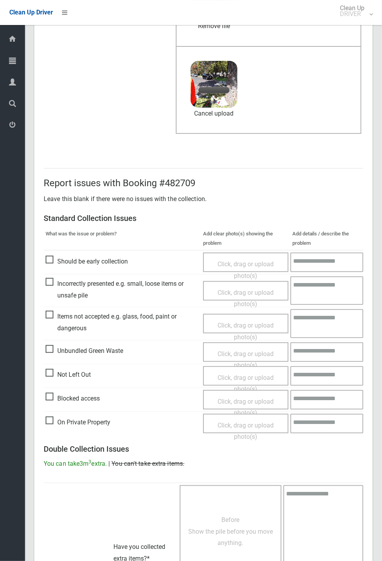
scroll to position [136, 0]
click at [53, 207] on span "Not Left Out" at bounding box center [68, 375] width 45 height 12
click at [48, 207] on span "Unbundled Green Waste" at bounding box center [85, 351] width 78 height 12
click at [86, 207] on span "Not Left Out" at bounding box center [68, 375] width 45 height 12
click at [57, 207] on span "Items not accepted e.g. glass, food, paint or dangerous" at bounding box center [123, 322] width 154 height 23
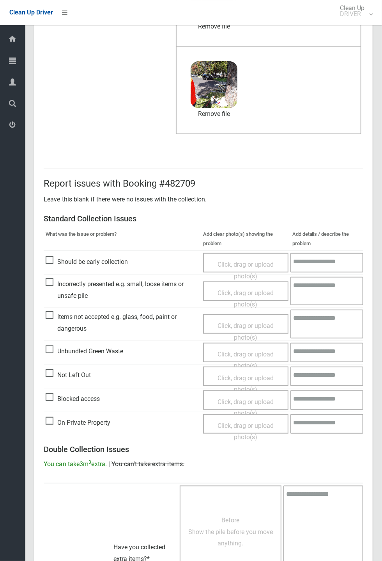
click at [263, 207] on span "Click, drag or upload photo(s)" at bounding box center [246, 331] width 56 height 19
click at [87, 207] on span "Incorrectly presented e.g. small, loose items or unsafe pile" at bounding box center [122, 289] width 152 height 23
click at [259, 207] on span "Click, drag or upload photo(s)" at bounding box center [245, 298] width 56 height 19
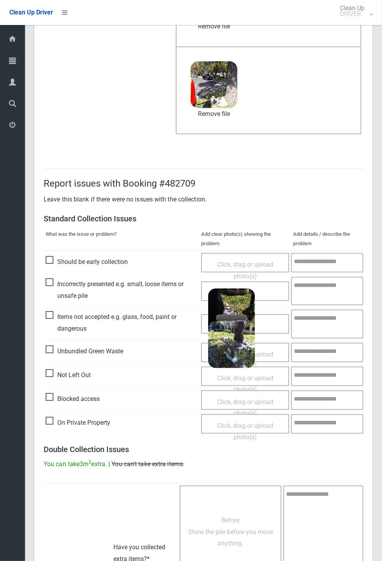
click at [244, 207] on link "Cancel upload" at bounding box center [231, 341] width 47 height 12
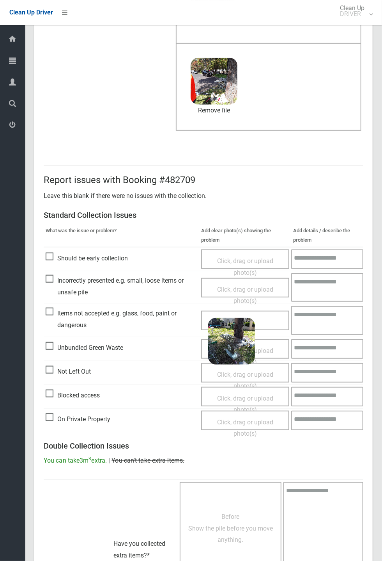
scroll to position [140, 0]
click at [50, 207] on span "Incorrectly presented e.g. small, loose items or unsafe pile" at bounding box center [122, 285] width 152 height 23
click at [267, 207] on span "Click, drag or upload photo(s)" at bounding box center [245, 294] width 56 height 19
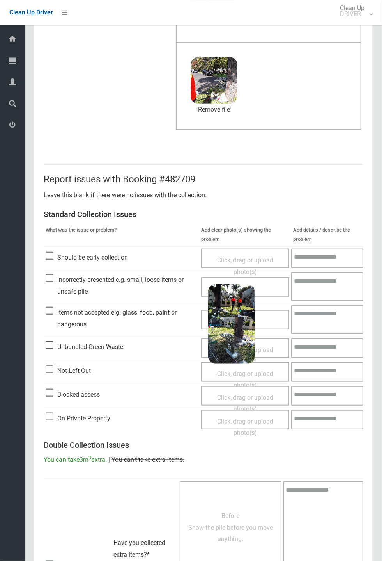
click at [330, 207] on textarea at bounding box center [327, 319] width 72 height 28
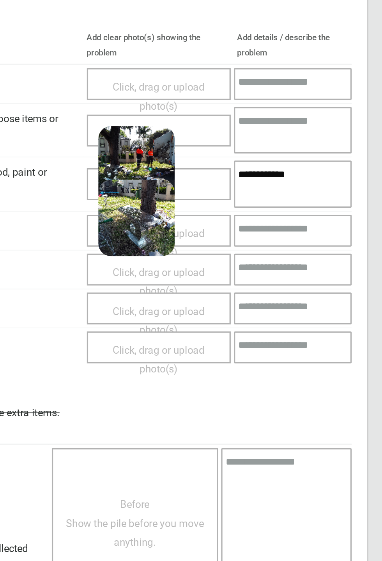
type textarea "**********"
click at [322, 207] on textarea at bounding box center [327, 286] width 72 height 28
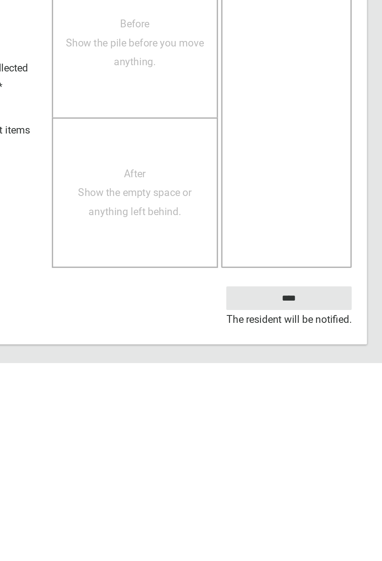
scroll to position [307, 0]
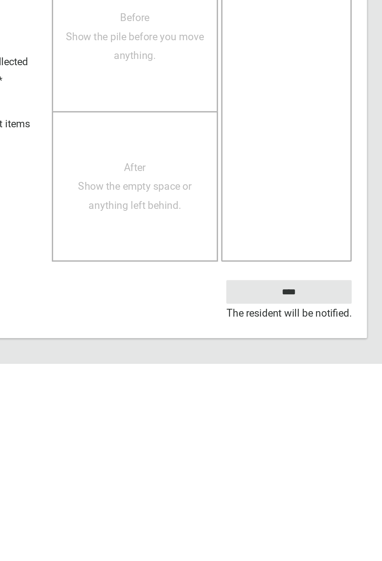
type textarea "**********"
click at [348, 207] on input "****" at bounding box center [325, 517] width 77 height 14
